Goal: Task Accomplishment & Management: Complete application form

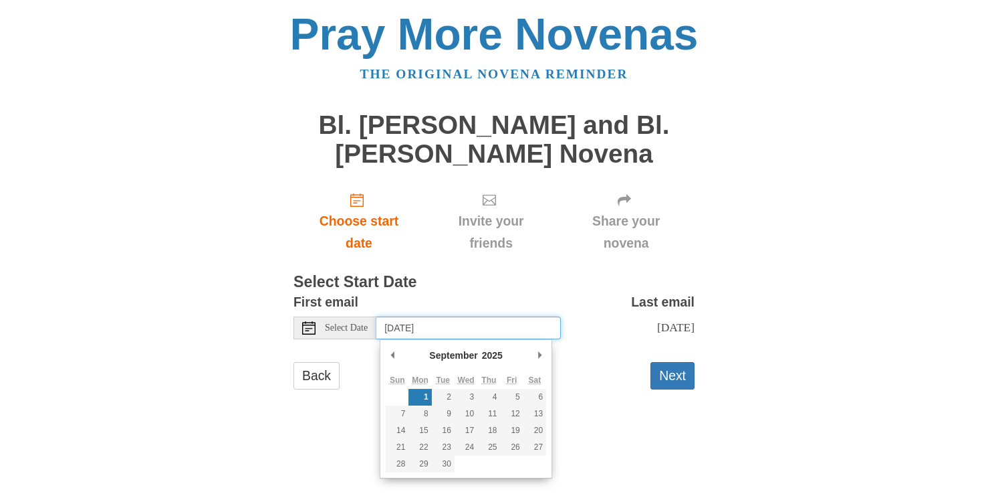
click at [499, 320] on input "[DATE]" at bounding box center [468, 327] width 185 height 23
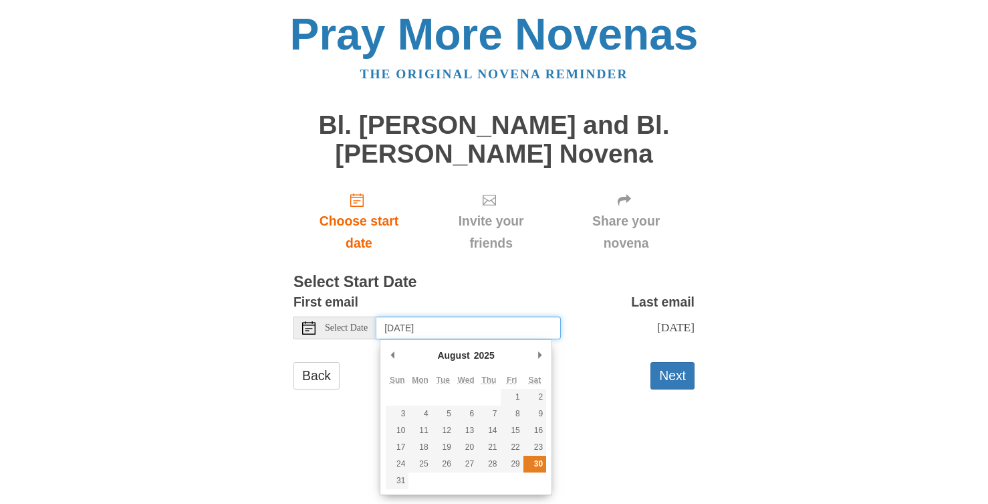
type input "Saturday, August 30th"
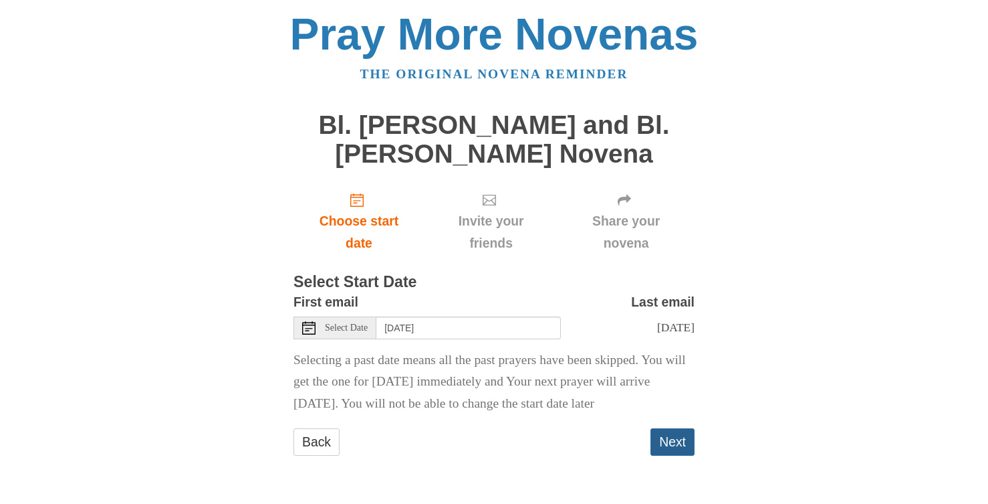
click at [674, 439] on button "Next" at bounding box center [673, 441] width 44 height 27
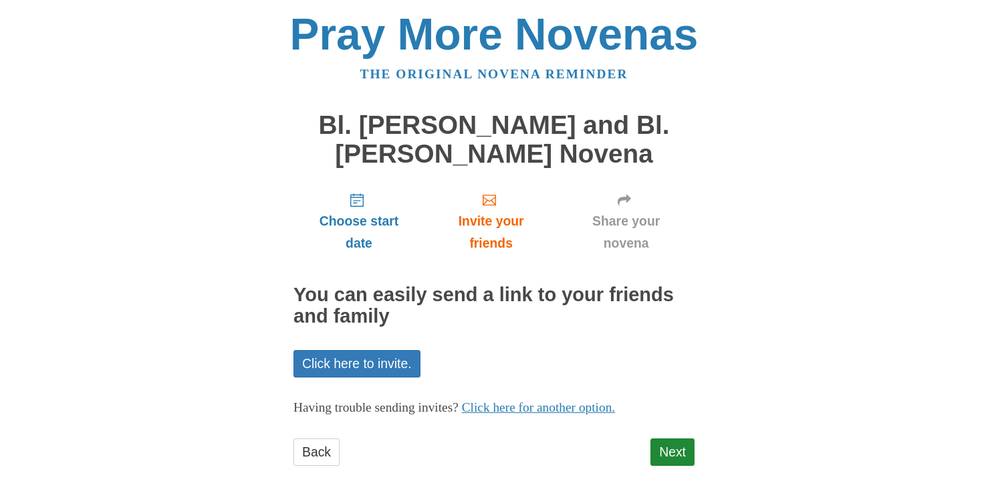
scroll to position [1, 0]
click at [572, 407] on link "Click here for another option." at bounding box center [539, 406] width 154 height 14
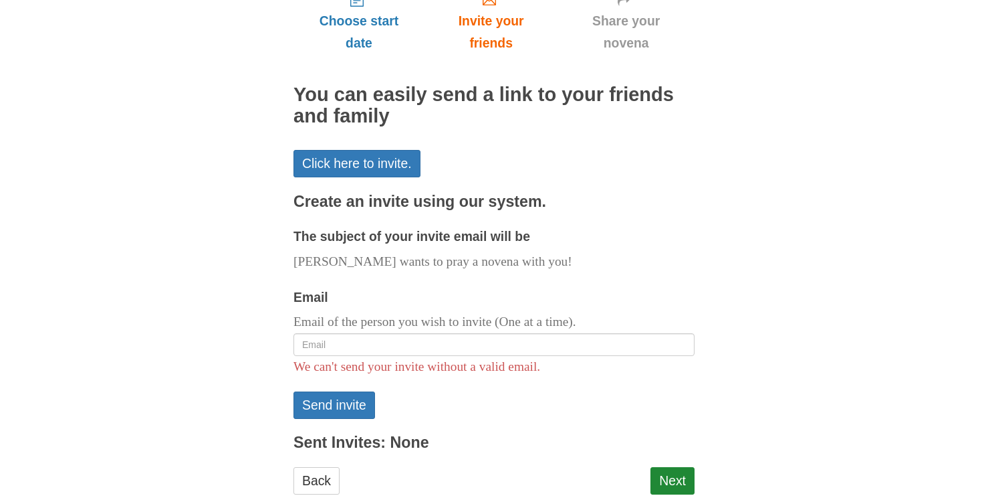
scroll to position [229, 0]
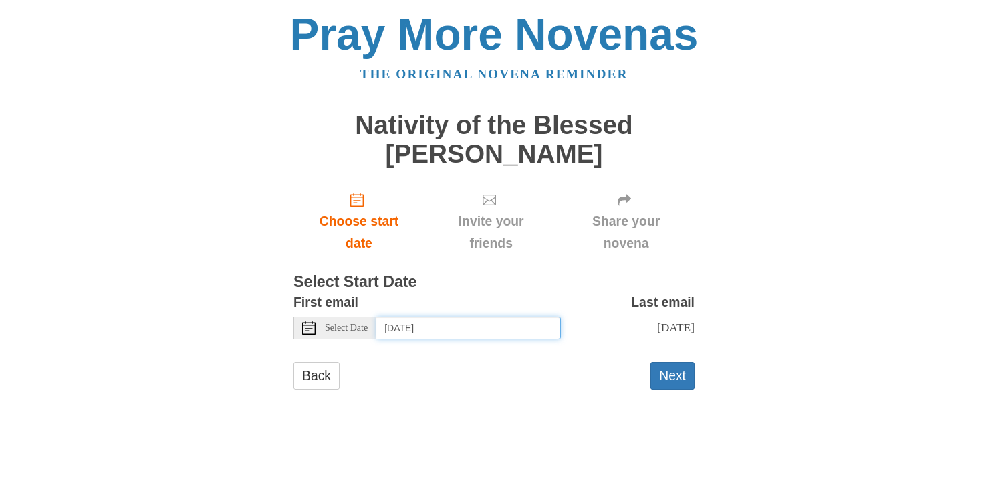
click at [485, 326] on input "Monday, September 1st" at bounding box center [468, 327] width 185 height 23
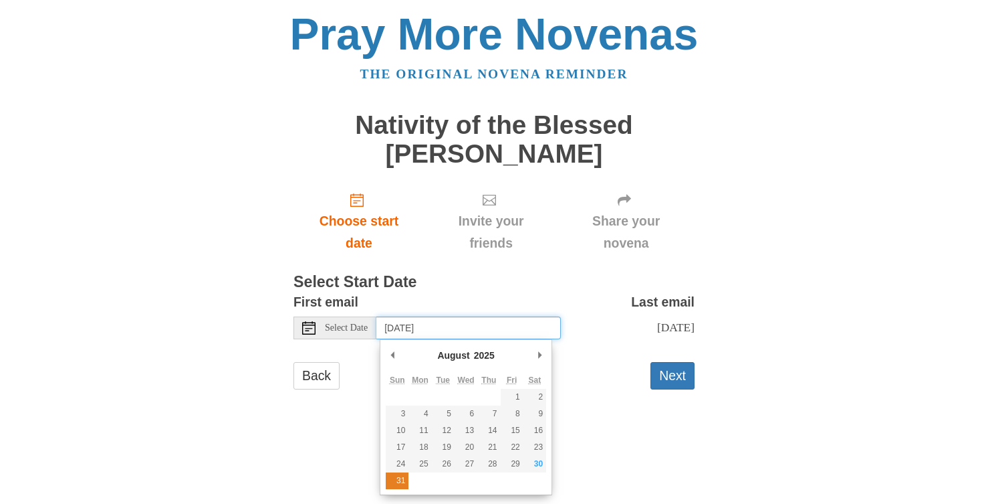
type input "Sunday, August 31st"
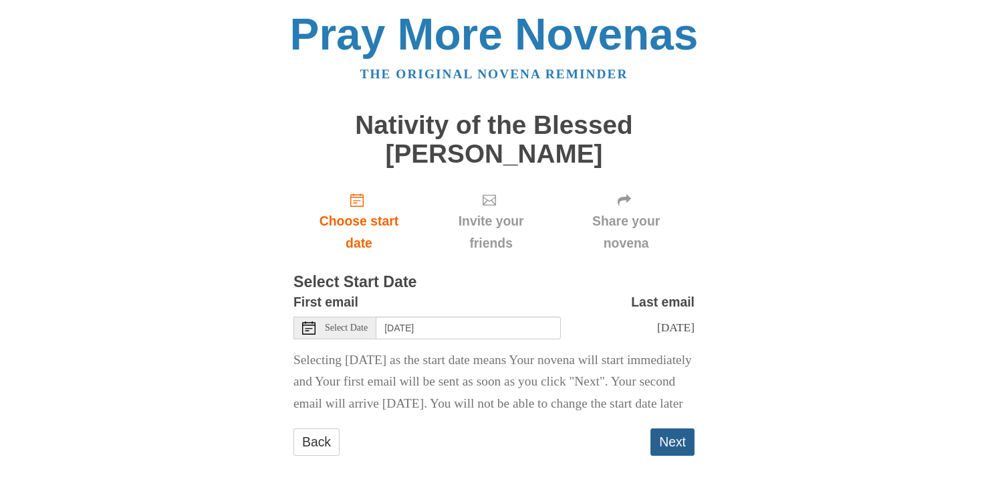
click at [668, 455] on button "Next" at bounding box center [673, 441] width 44 height 27
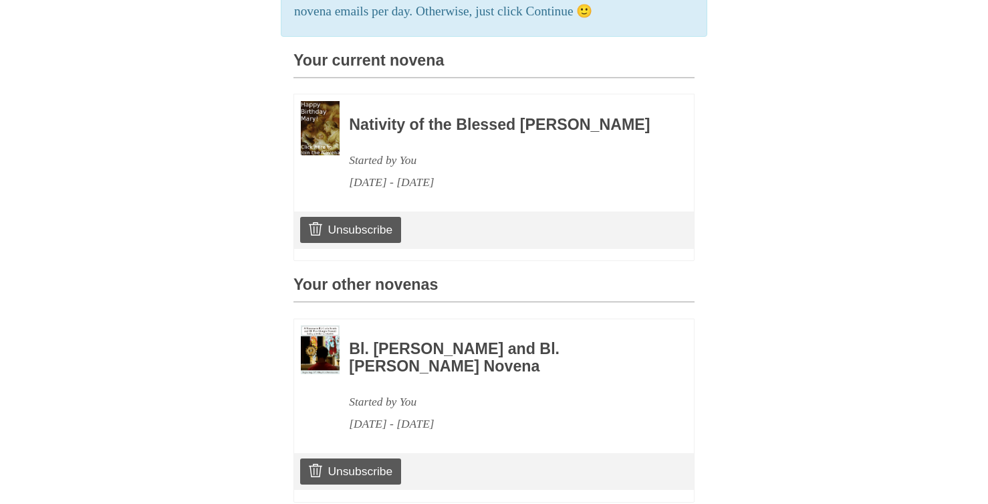
scroll to position [324, 0]
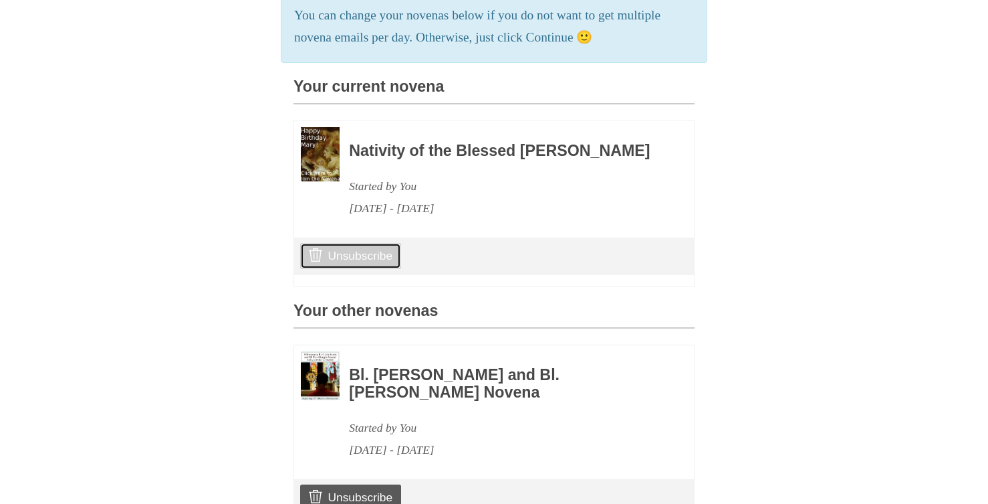
click at [341, 268] on link "Unsubscribe" at bounding box center [350, 255] width 101 height 25
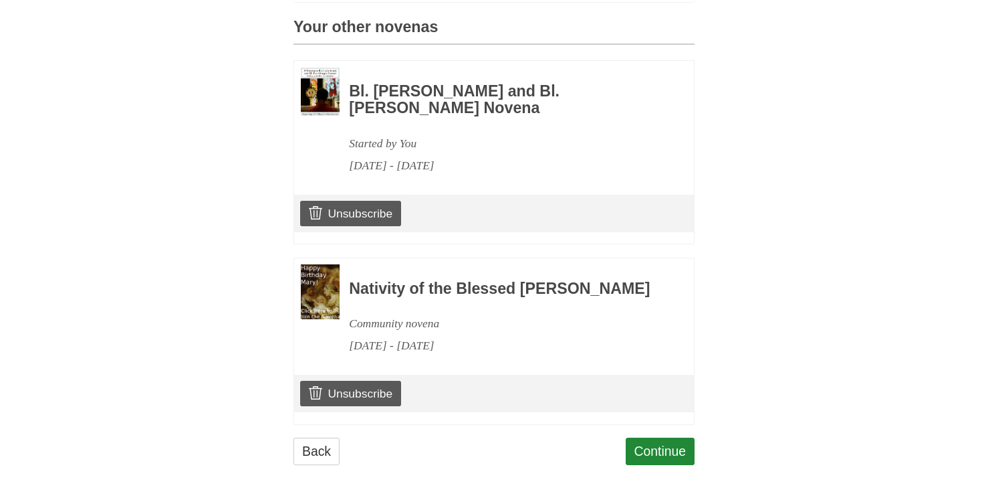
scroll to position [766, 0]
click at [644, 444] on link "Continue" at bounding box center [661, 450] width 70 height 27
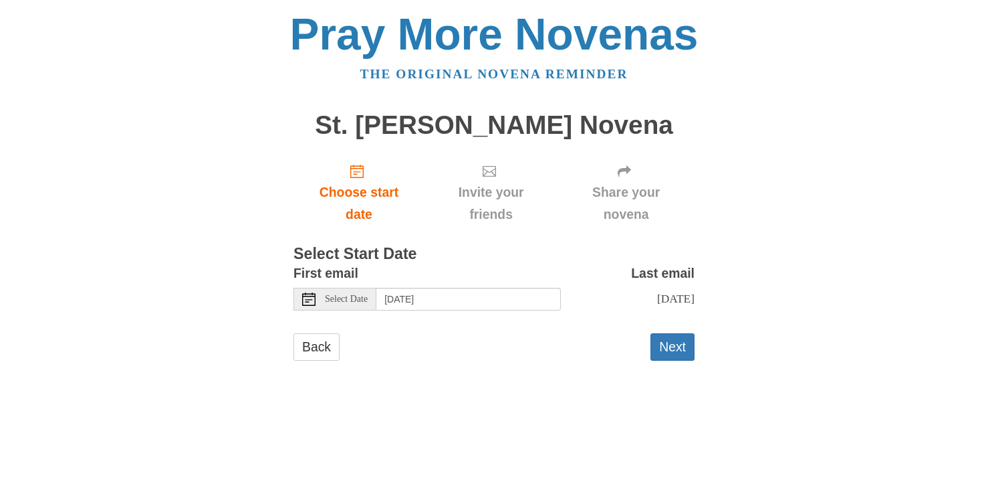
click at [341, 300] on span "Select Date" at bounding box center [346, 298] width 43 height 9
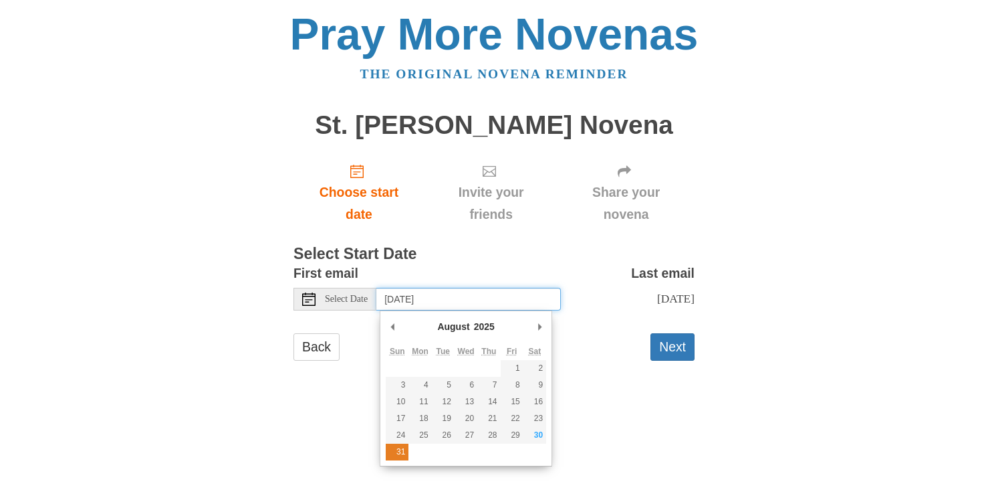
type input "Sunday, August 31st"
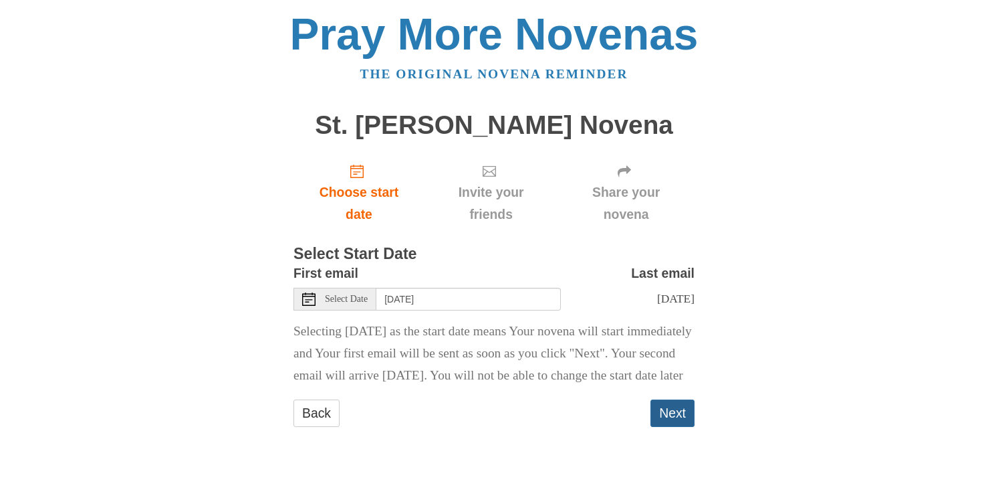
click at [675, 427] on button "Next" at bounding box center [673, 412] width 44 height 27
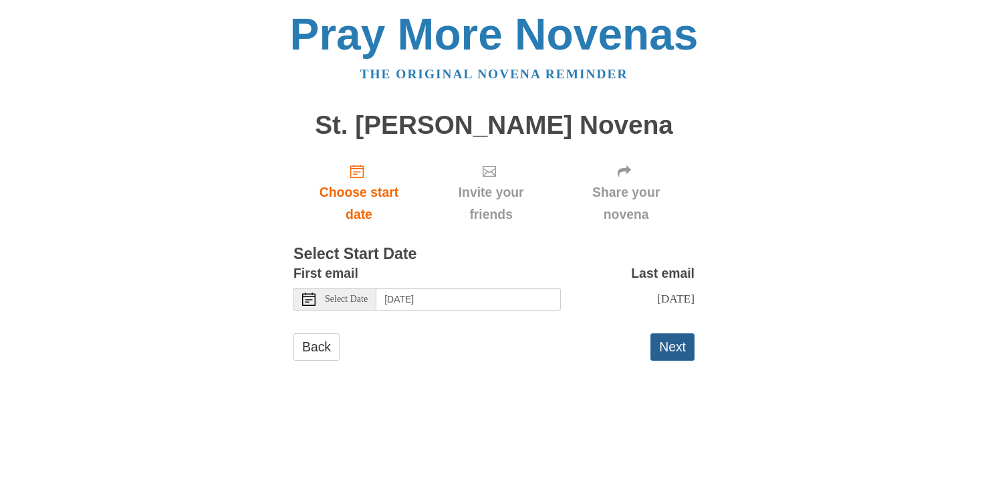
click at [668, 360] on button "Next" at bounding box center [673, 346] width 44 height 27
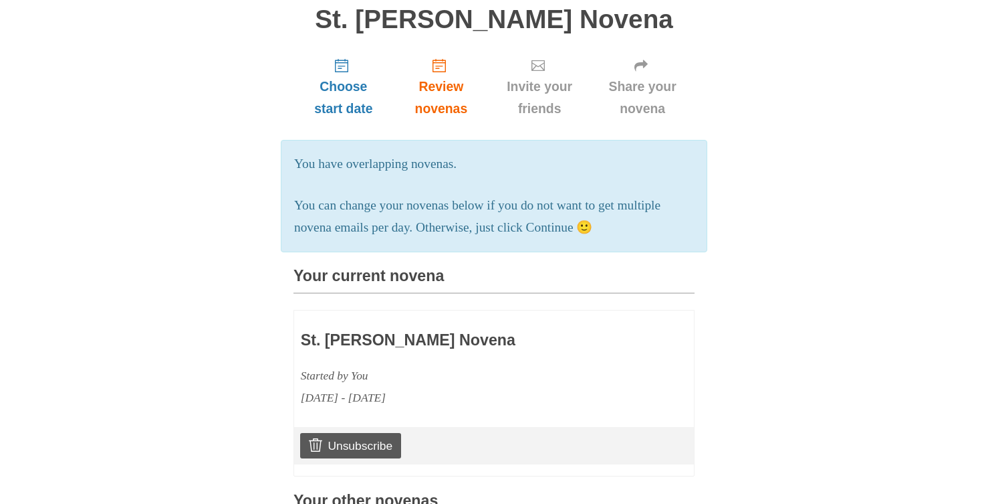
scroll to position [200, 0]
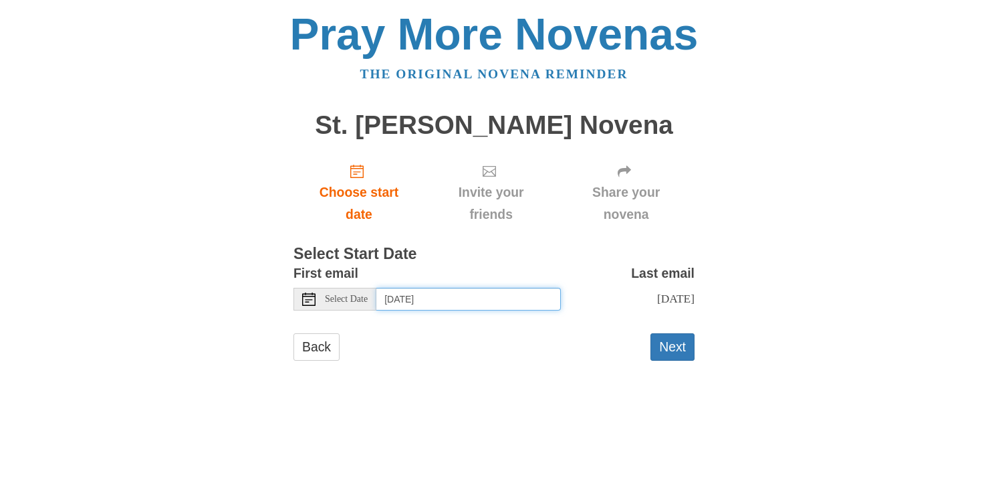
click at [417, 300] on input "[DATE]" at bounding box center [468, 299] width 185 height 23
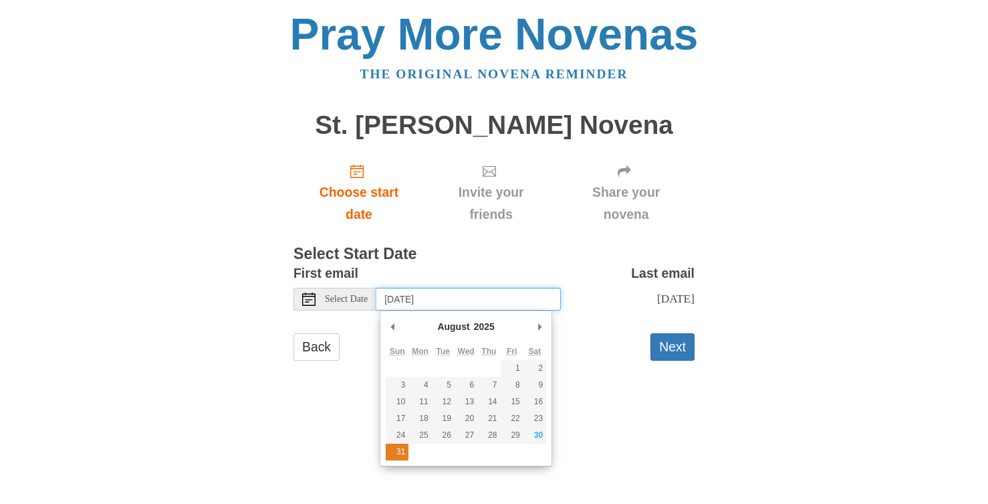
type input "Sunday, August 31st"
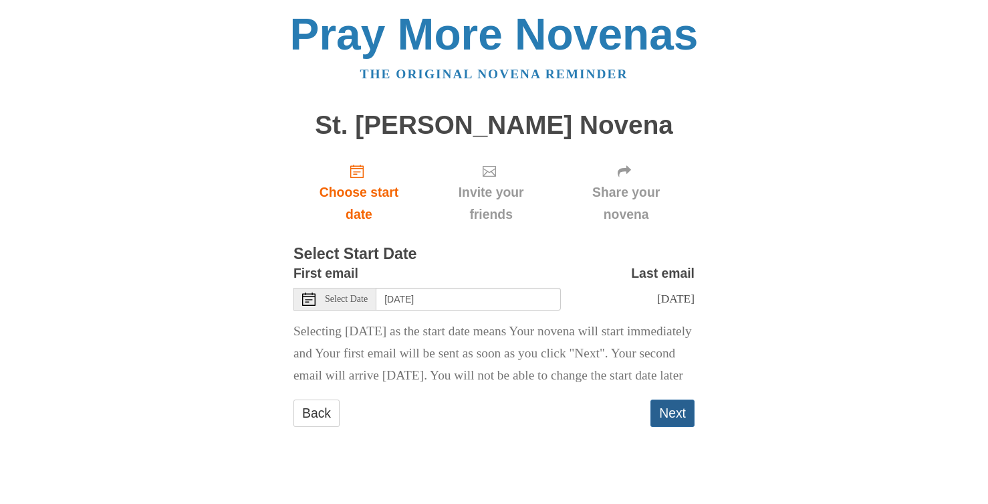
click at [675, 427] on button "Next" at bounding box center [673, 412] width 44 height 27
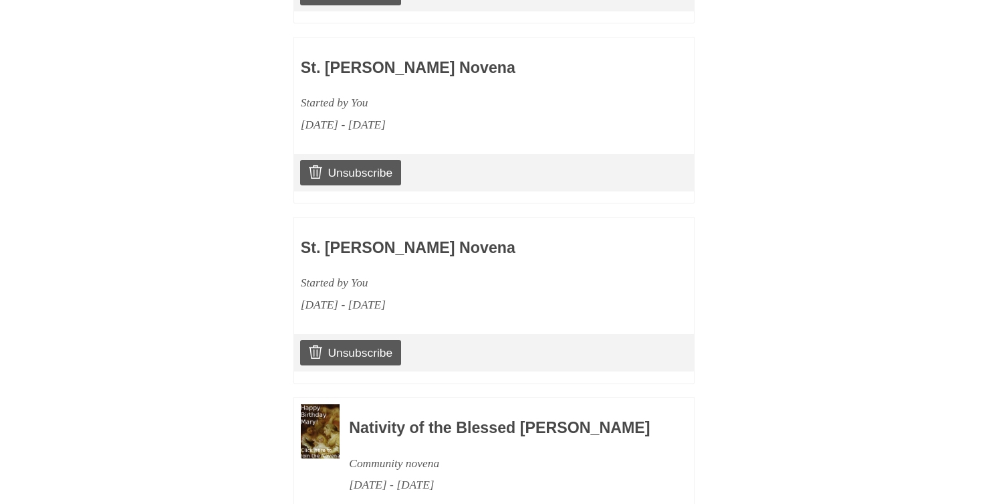
scroll to position [956, 0]
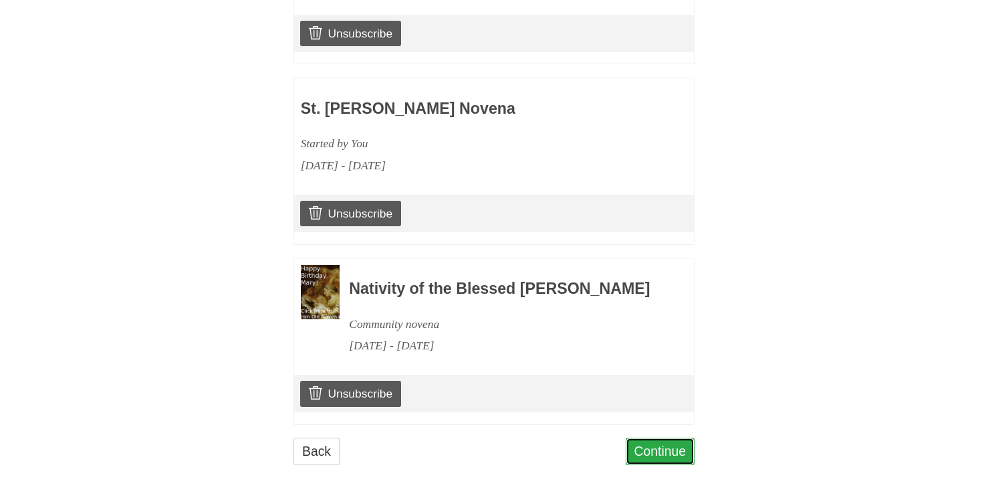
click at [654, 453] on link "Continue" at bounding box center [661, 450] width 70 height 27
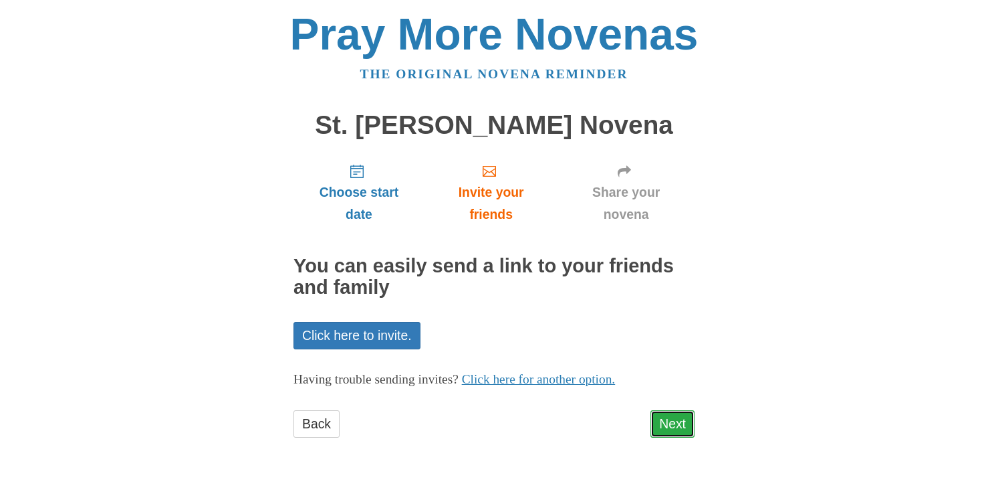
click at [670, 420] on link "Next" at bounding box center [673, 423] width 44 height 27
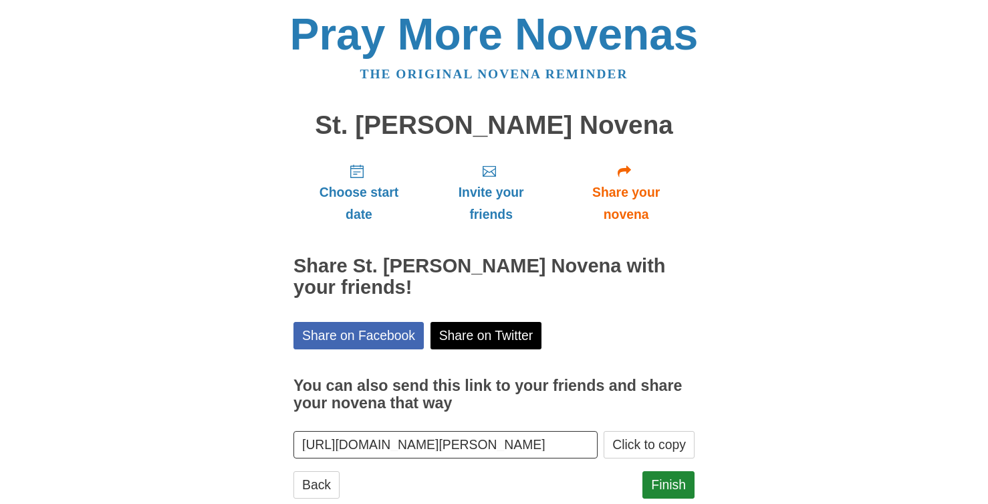
scroll to position [33, 0]
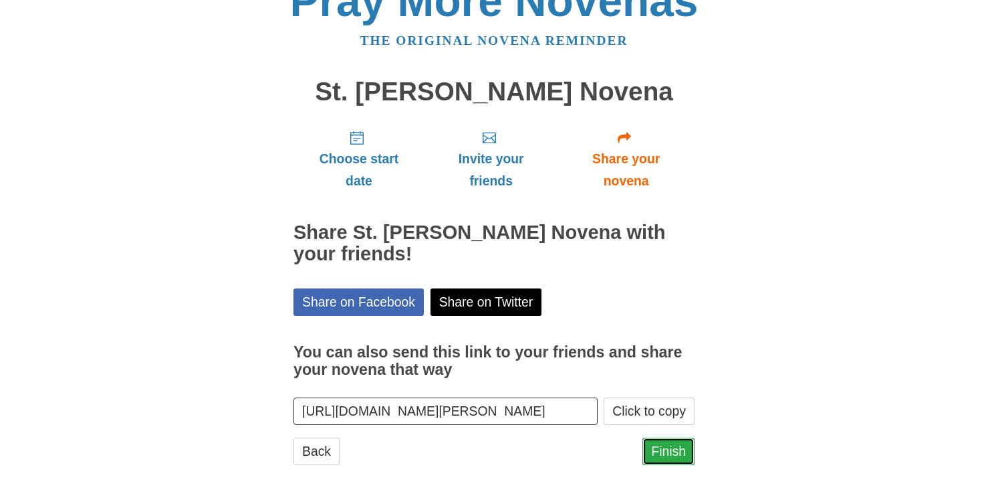
click at [665, 447] on link "Finish" at bounding box center [669, 450] width 52 height 27
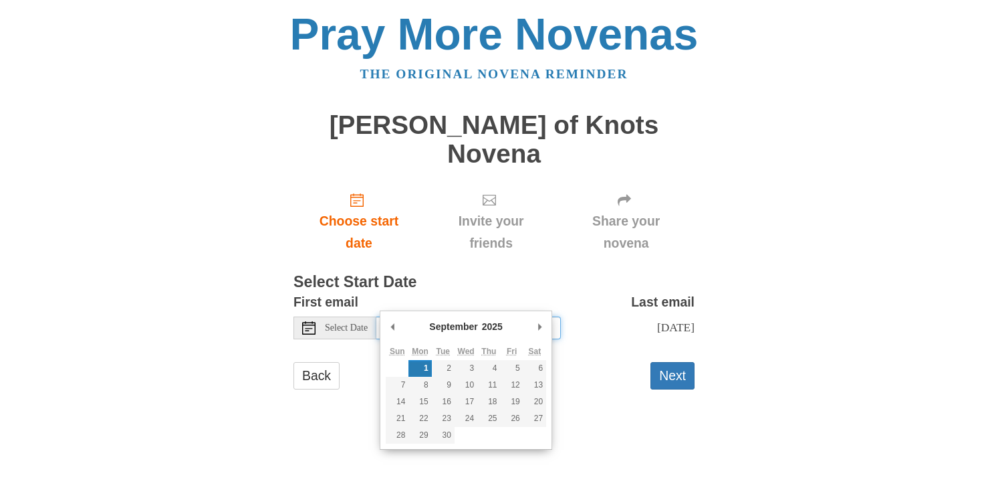
click at [418, 316] on input "[DATE]" at bounding box center [468, 327] width 185 height 23
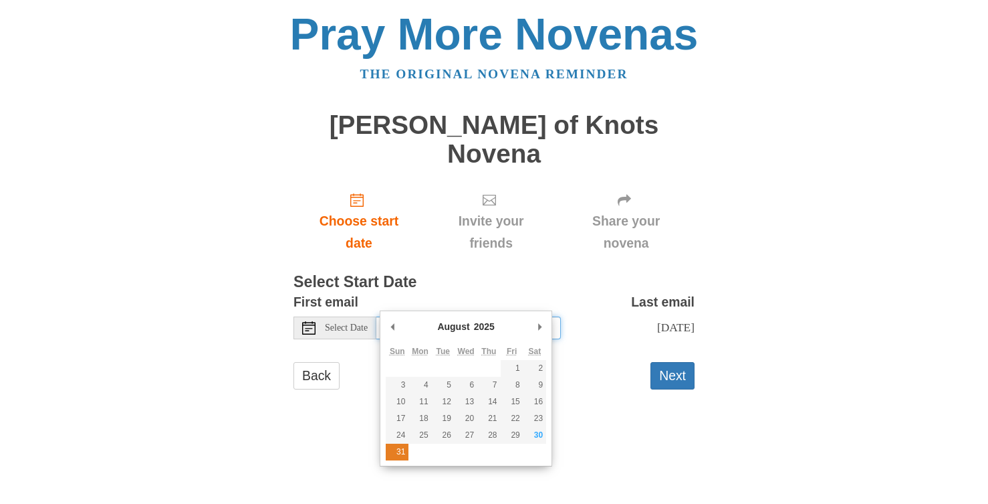
type input "Sunday, August 31st"
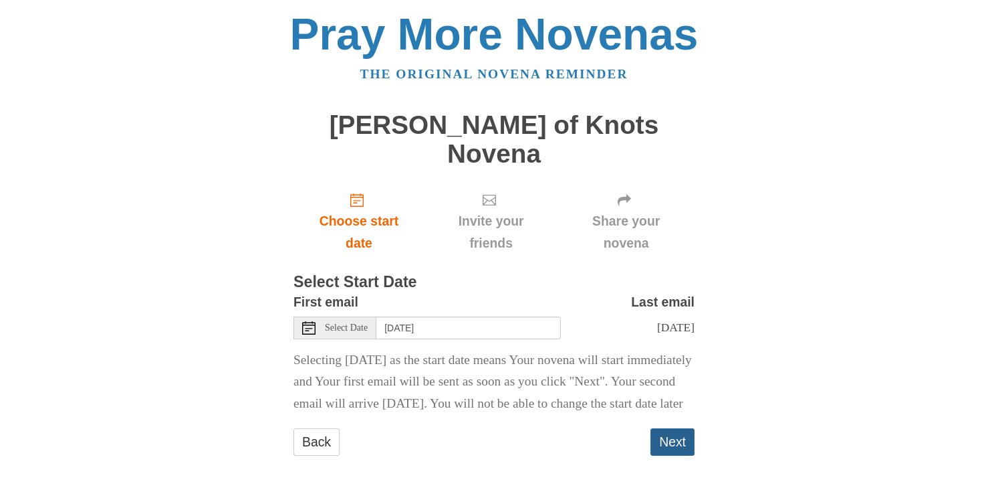
click at [670, 436] on button "Next" at bounding box center [673, 441] width 44 height 27
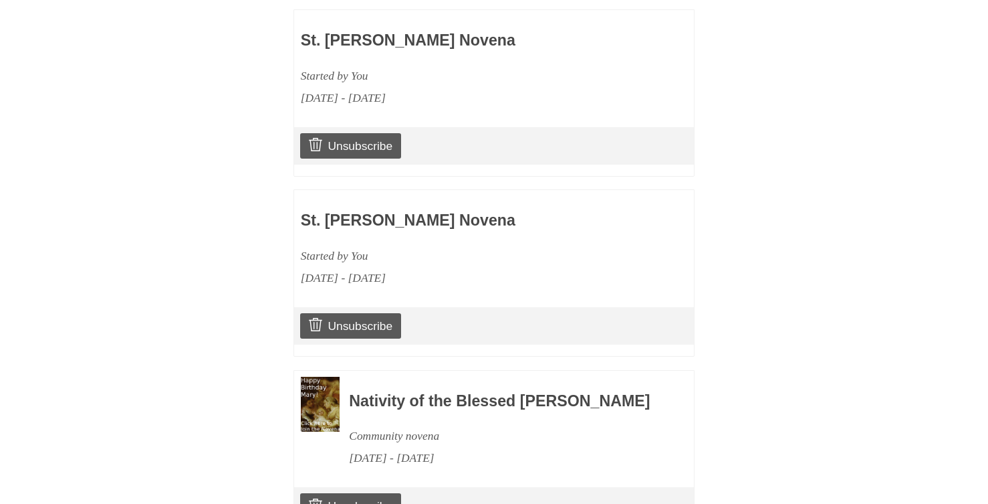
scroll to position [1136, 0]
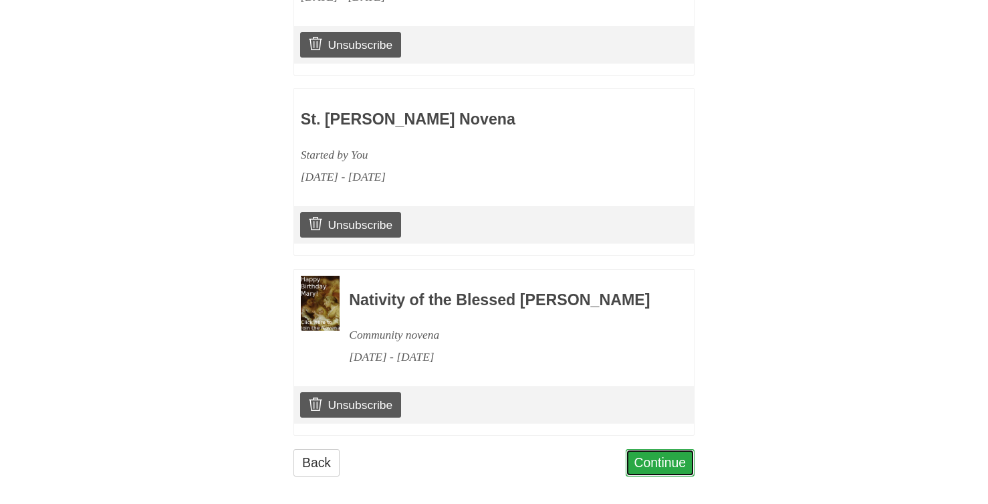
click at [659, 449] on link "Continue" at bounding box center [661, 462] width 70 height 27
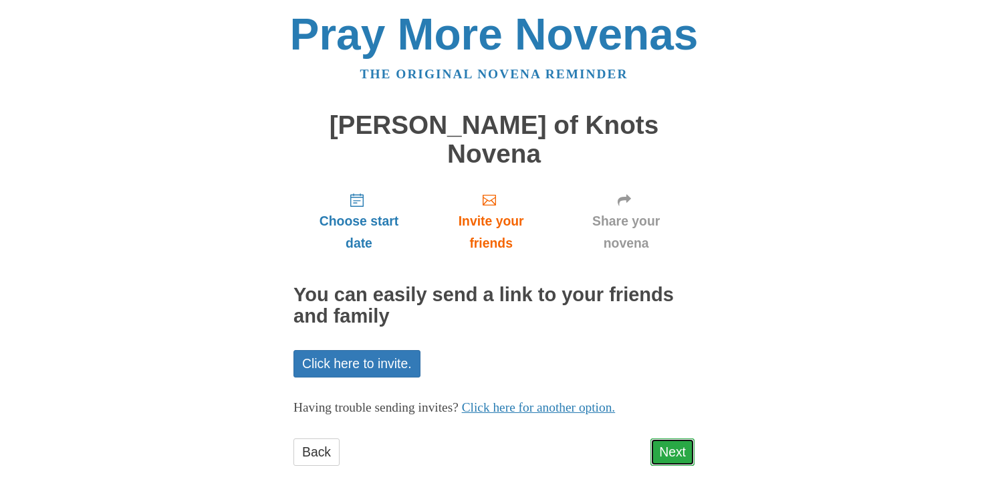
click at [668, 438] on link "Next" at bounding box center [673, 451] width 44 height 27
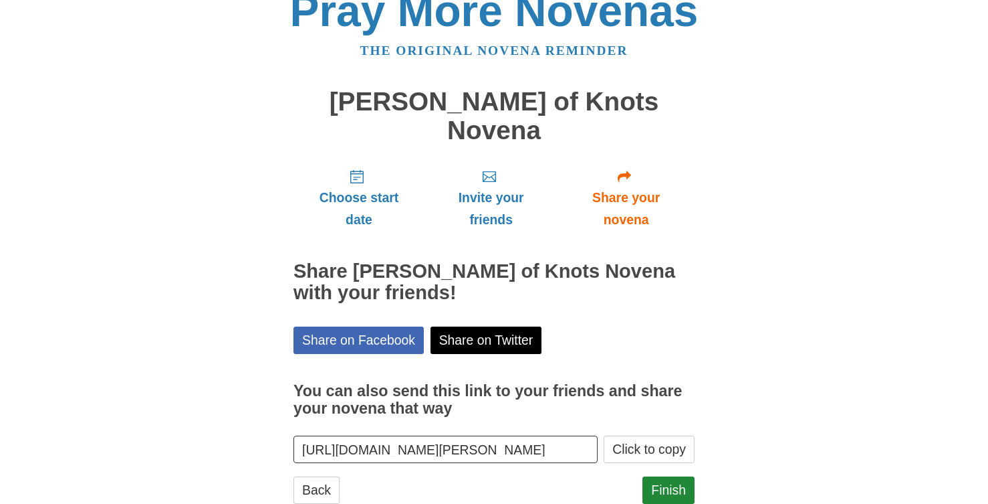
scroll to position [33, 0]
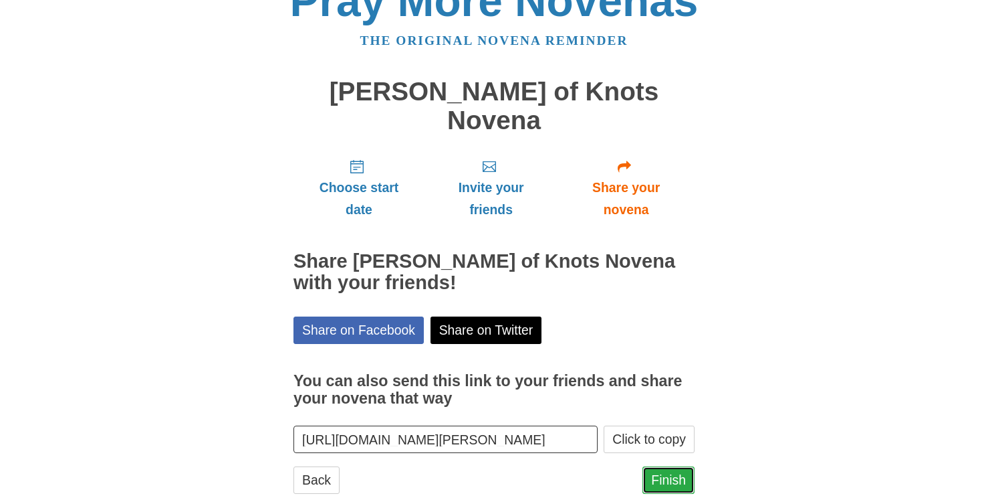
click at [678, 466] on link "Finish" at bounding box center [669, 479] width 52 height 27
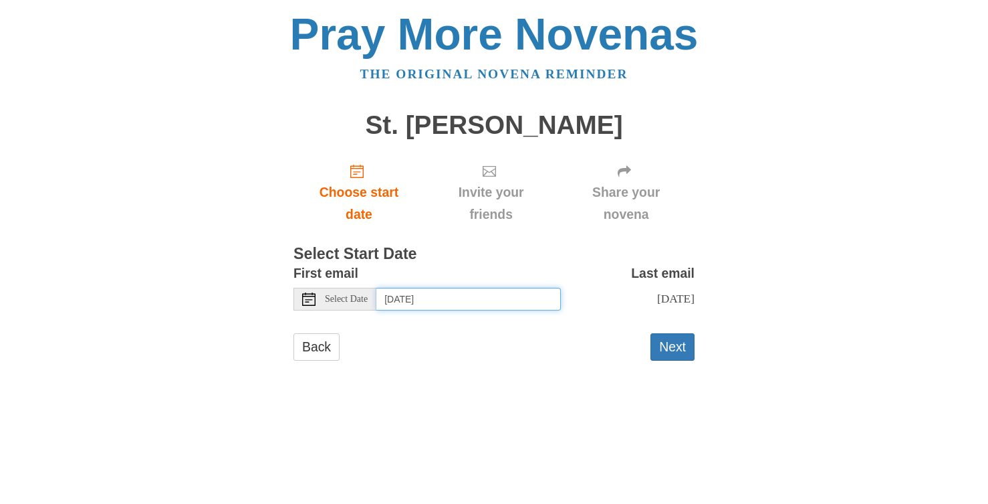
click at [428, 296] on input "[DATE]" at bounding box center [468, 299] width 185 height 23
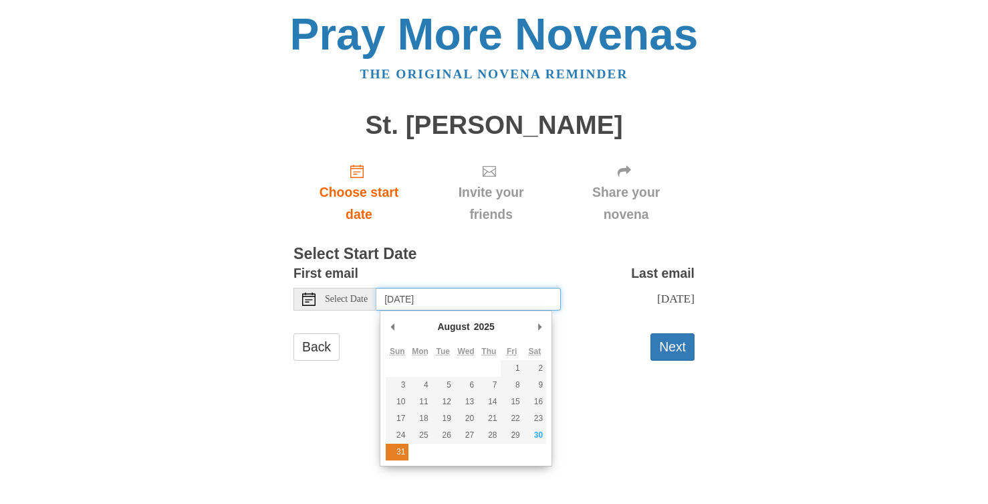
type input "Sunday, August 31st"
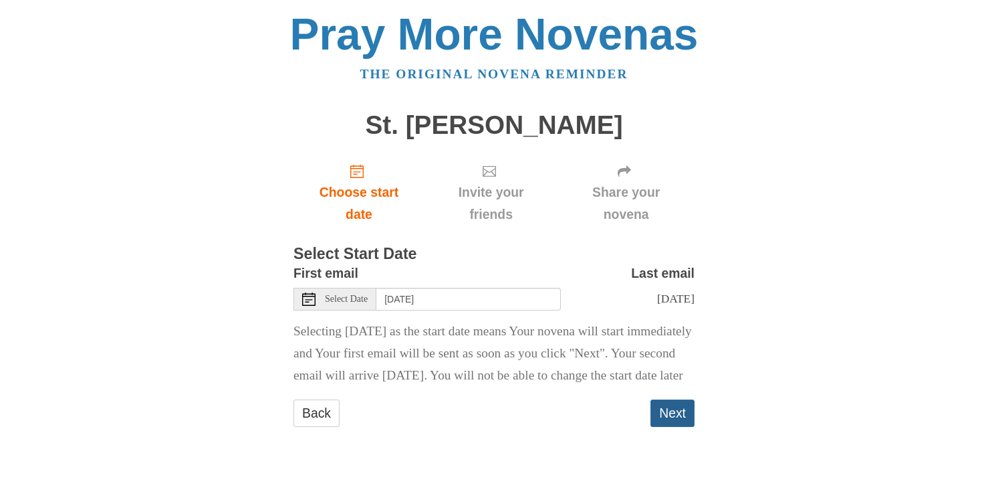
click at [662, 427] on button "Next" at bounding box center [673, 412] width 44 height 27
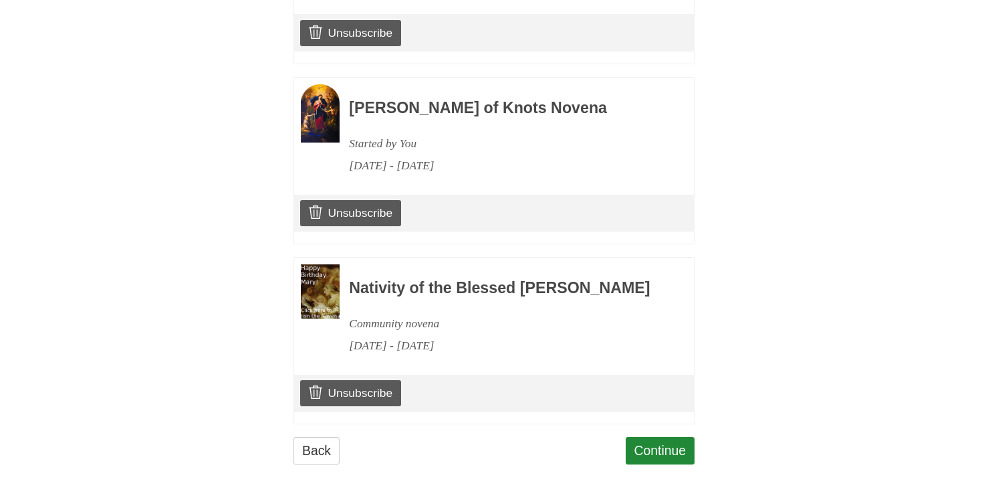
scroll to position [1316, 0]
click at [642, 451] on link "Continue" at bounding box center [661, 450] width 70 height 27
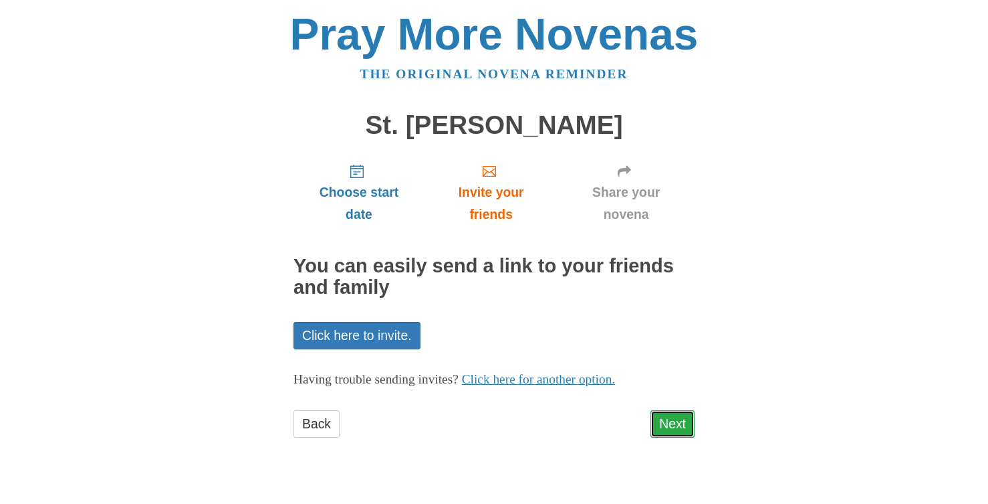
click at [671, 428] on link "Next" at bounding box center [673, 423] width 44 height 27
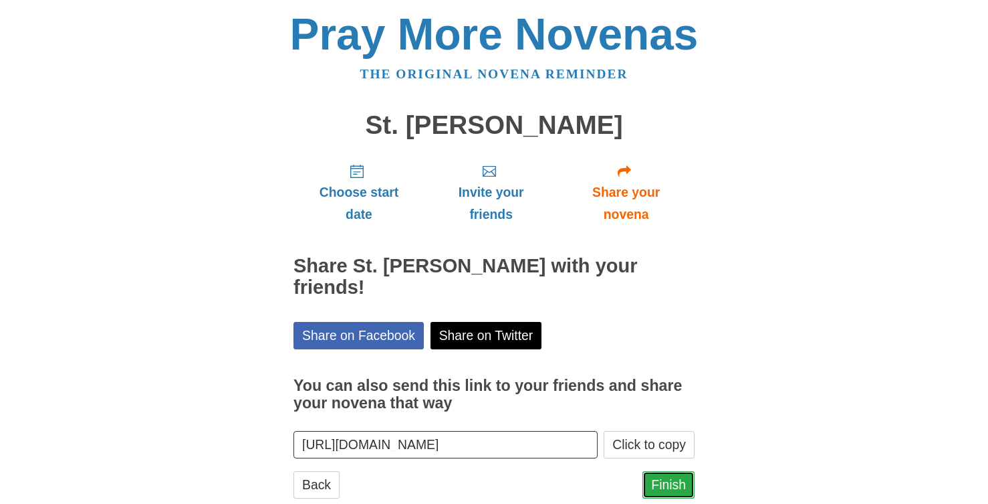
click at [667, 471] on link "Finish" at bounding box center [669, 484] width 52 height 27
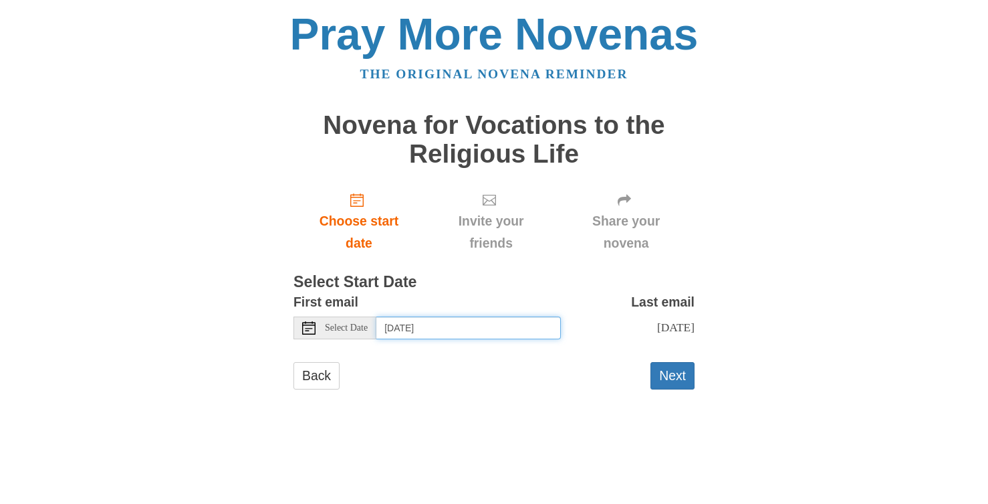
click at [447, 320] on input "[DATE]" at bounding box center [468, 327] width 185 height 23
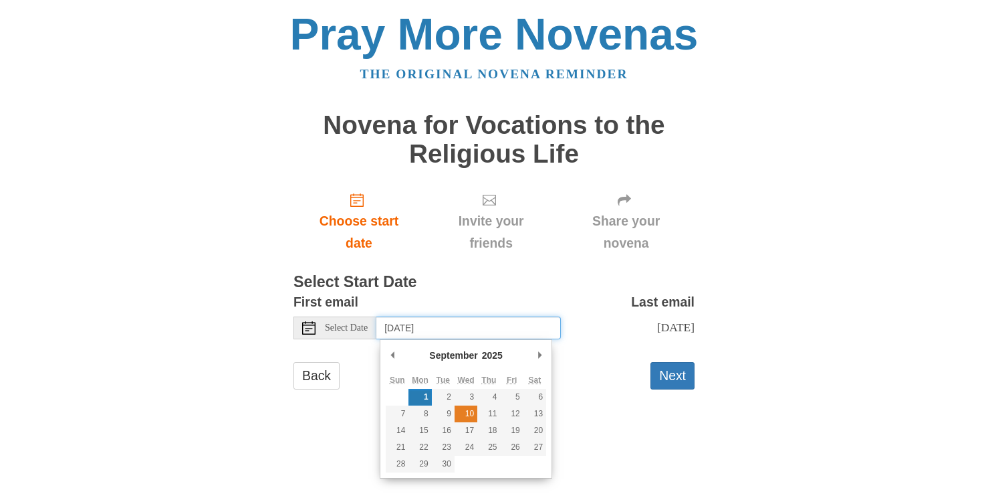
type input "[DATE]"
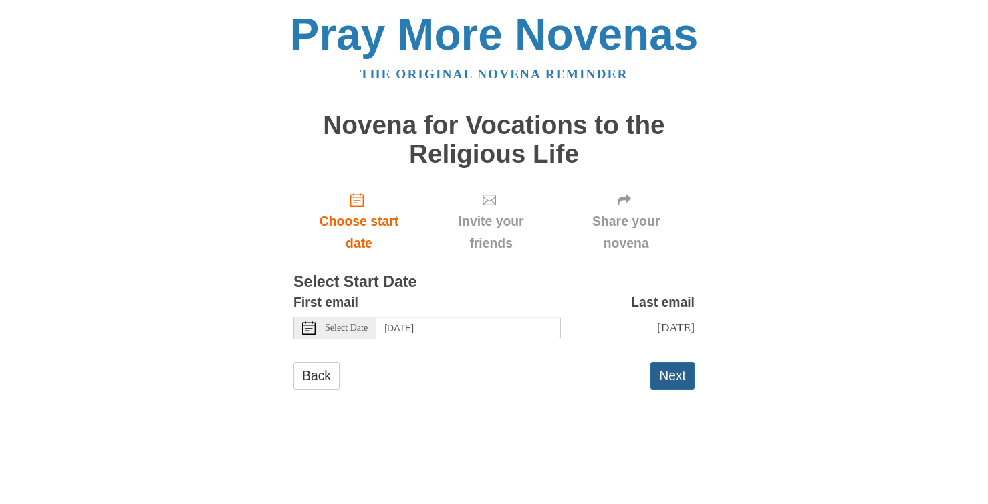
click at [676, 378] on button "Next" at bounding box center [673, 375] width 44 height 27
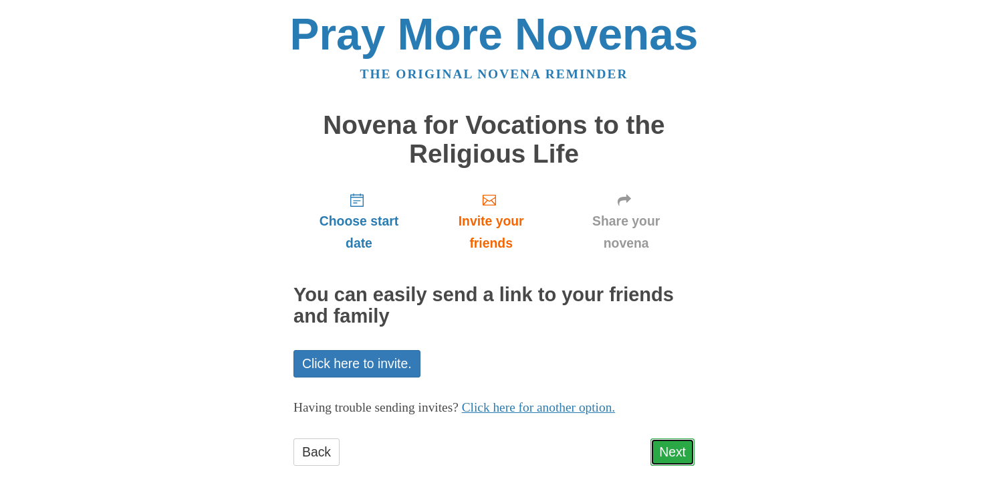
click at [663, 443] on link "Next" at bounding box center [673, 451] width 44 height 27
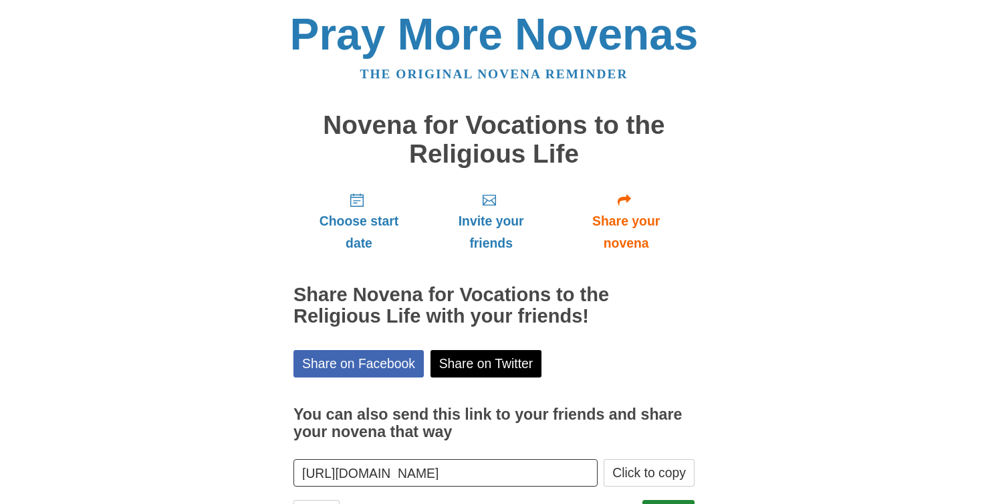
scroll to position [62, 0]
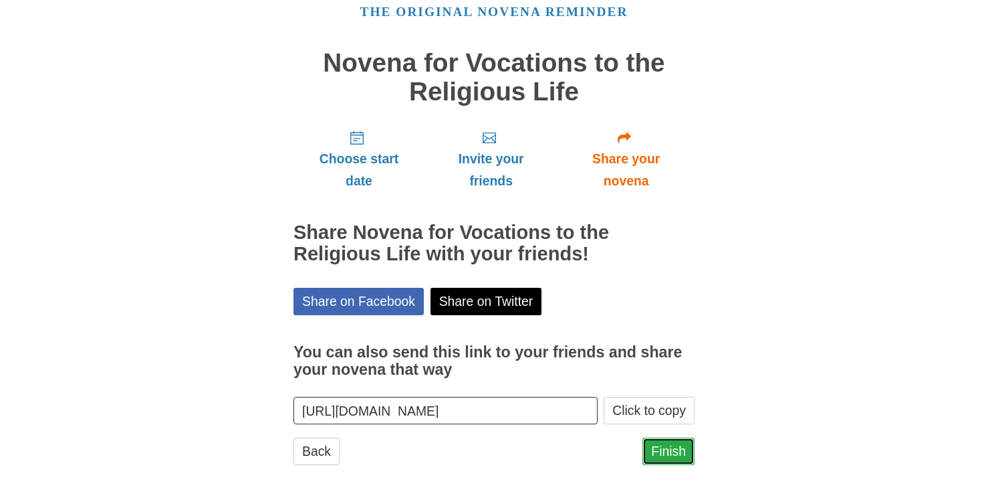
click at [661, 450] on link "Finish" at bounding box center [669, 450] width 52 height 27
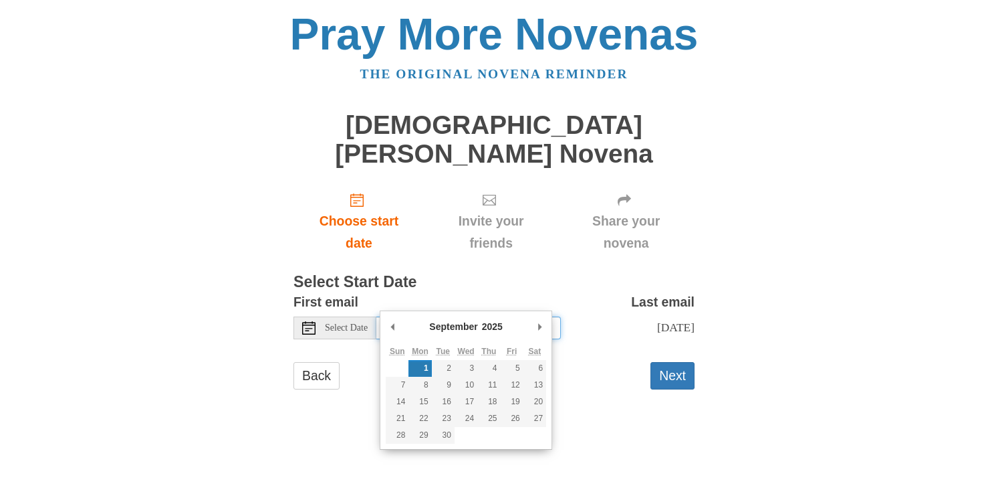
click at [454, 316] on input "[DATE]" at bounding box center [468, 327] width 185 height 23
type input "[DATE]"
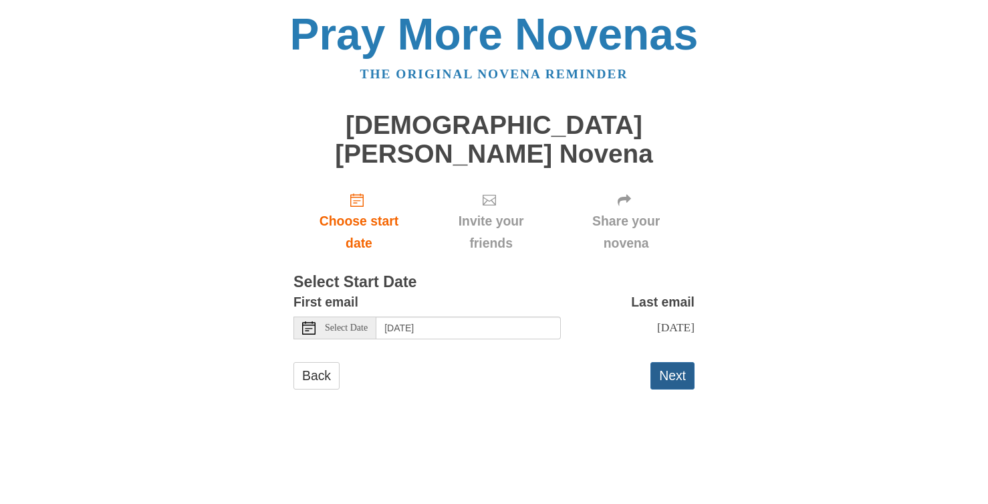
click at [671, 362] on button "Next" at bounding box center [673, 375] width 44 height 27
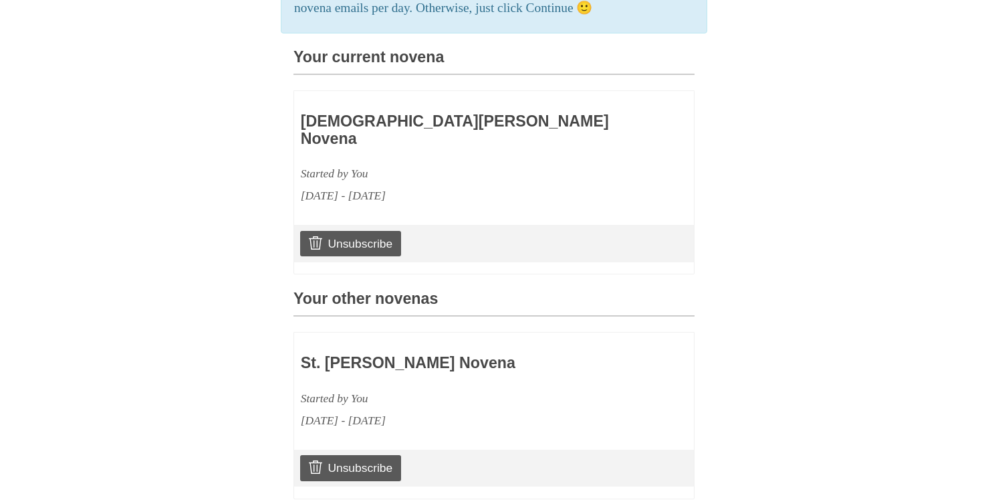
scroll to position [579, 0]
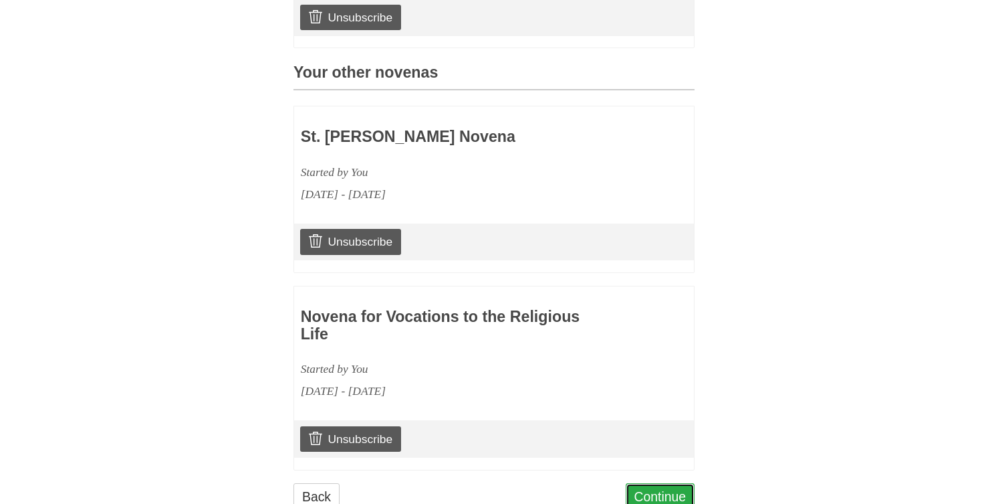
click at [673, 483] on link "Continue" at bounding box center [661, 496] width 70 height 27
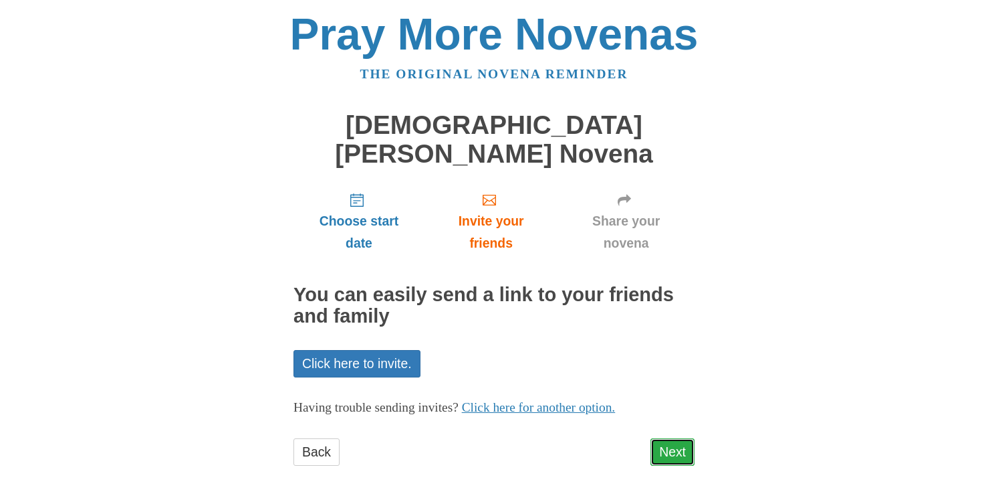
click at [672, 438] on link "Next" at bounding box center [673, 451] width 44 height 27
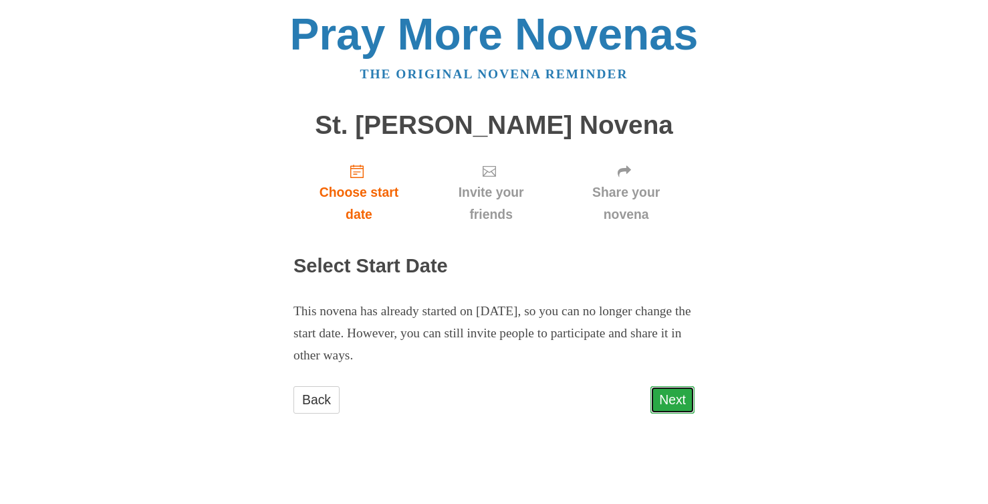
click at [673, 399] on link "Next" at bounding box center [673, 399] width 44 height 27
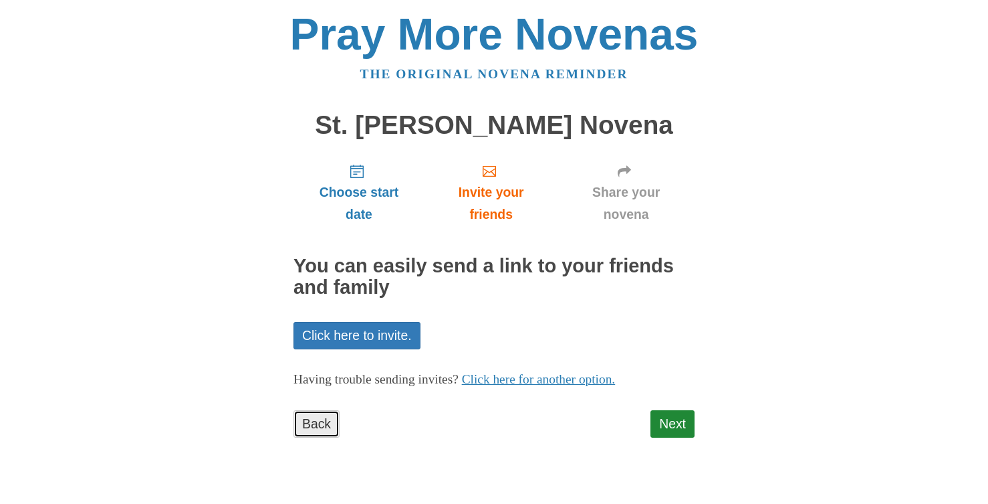
click at [324, 412] on link "Back" at bounding box center [317, 423] width 46 height 27
